Goal: Transaction & Acquisition: Purchase product/service

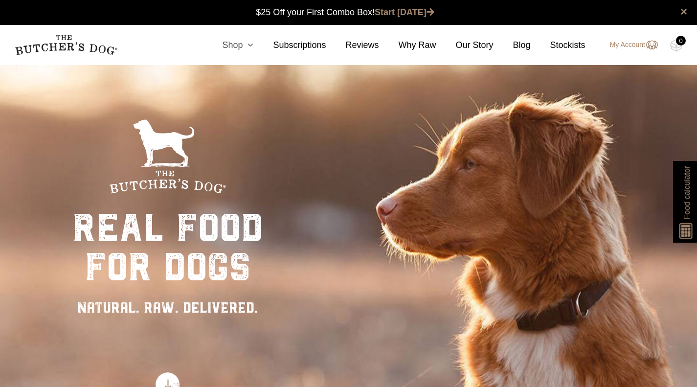
click at [248, 45] on link "Shop" at bounding box center [227, 45] width 51 height 13
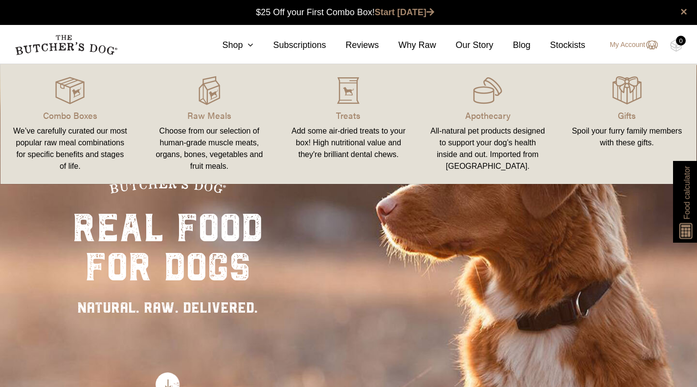
click at [497, 143] on div "All-natural pet products designed to support your dog’s health inside and out. …" at bounding box center [488, 148] width 116 height 47
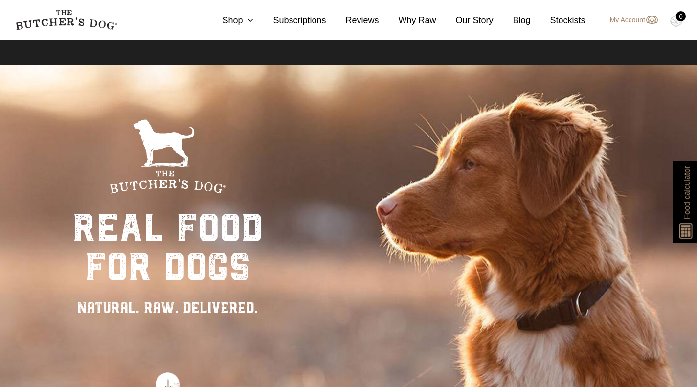
scroll to position [1206, 0]
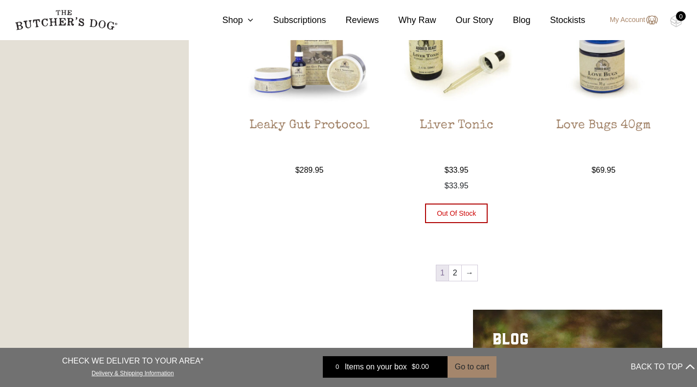
scroll to position [1102, 0]
click at [455, 275] on link "2" at bounding box center [455, 272] width 12 height 16
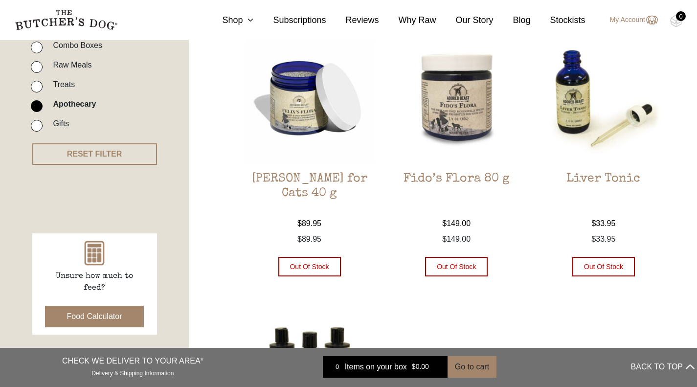
scroll to position [246, 0]
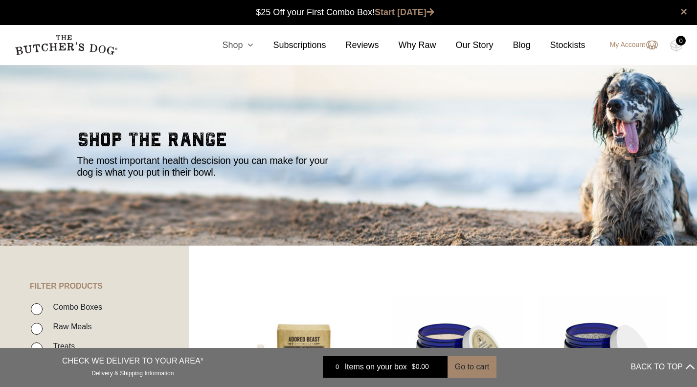
click at [249, 46] on icon at bounding box center [248, 45] width 11 height 9
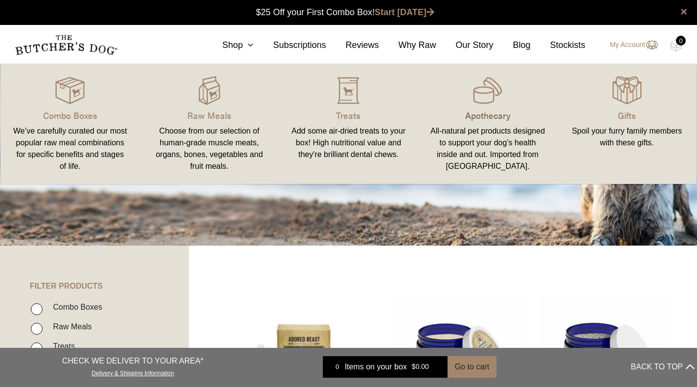
click at [484, 114] on p "Apothecary" at bounding box center [488, 115] width 116 height 13
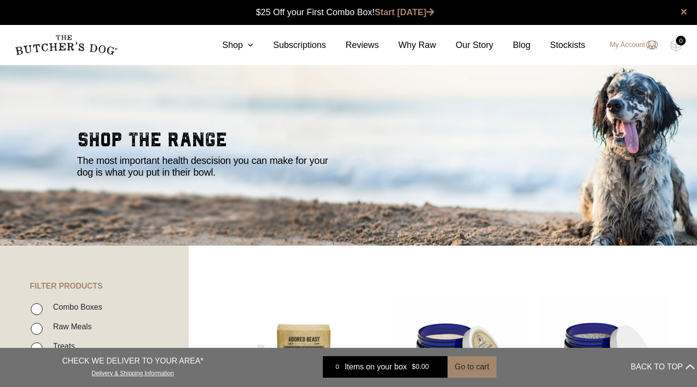
scroll to position [603, 0]
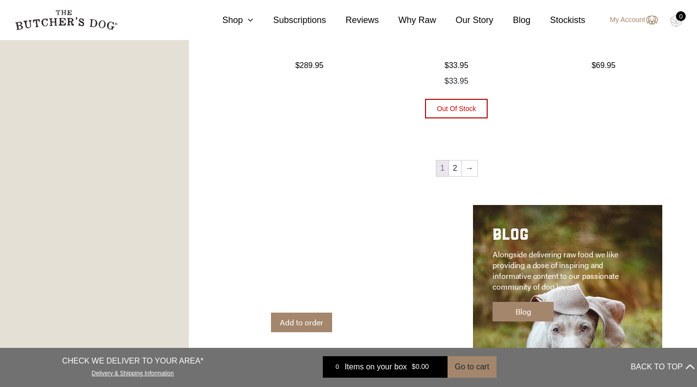
scroll to position [1600, 0]
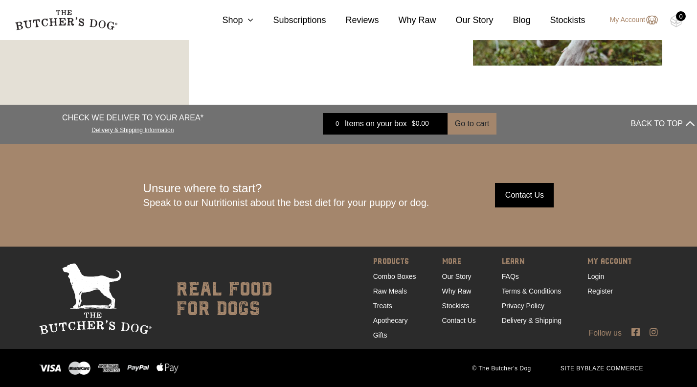
click at [386, 125] on span "Items on your box" at bounding box center [376, 124] width 62 height 12
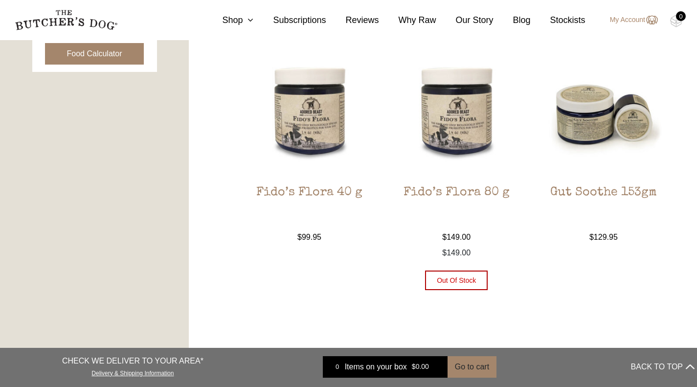
scroll to position [534, 0]
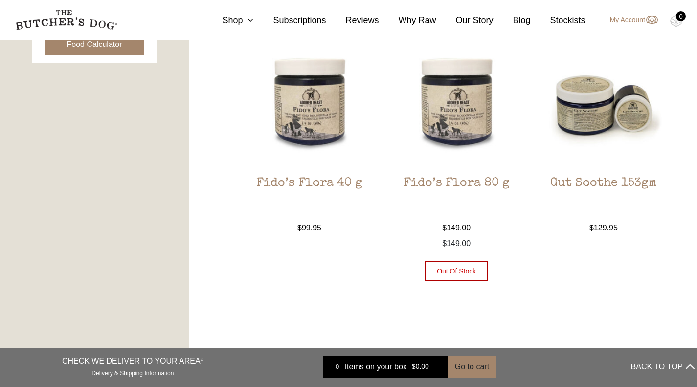
click at [581, 307] on ul "Easy Peesy Protocol $ 119.00 — available on subscription Easy Peesy Protocol Ou…" at bounding box center [456, 292] width 425 height 1063
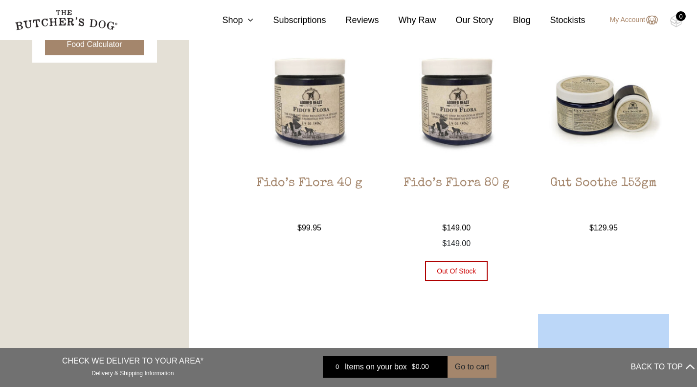
click at [581, 307] on ul "Easy Peesy Protocol $ 119.00 — available on subscription Easy Peesy Protocol Ou…" at bounding box center [456, 292] width 425 height 1063
